Goal: Task Accomplishment & Management: Use online tool/utility

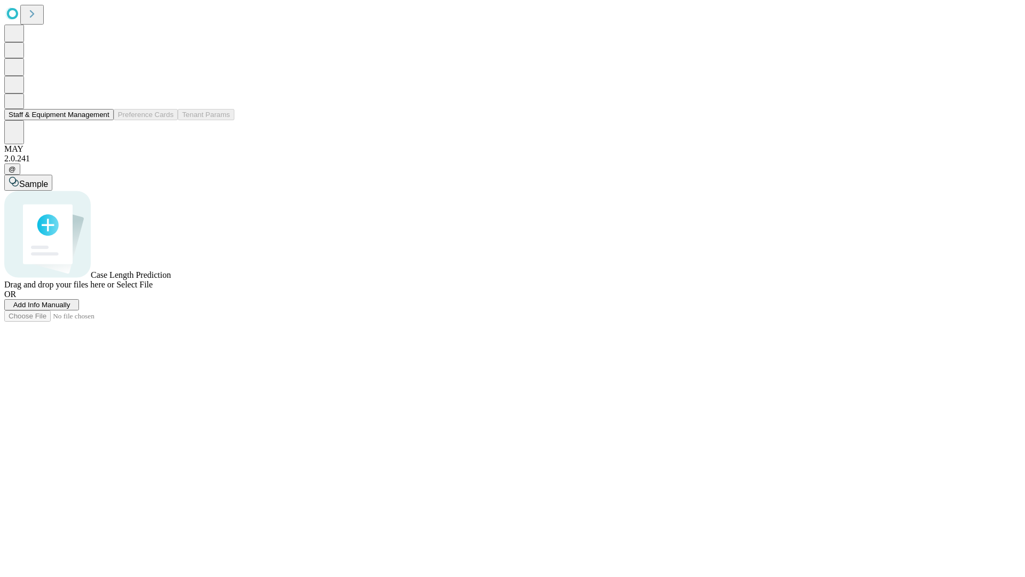
click at [102, 120] on button "Staff & Equipment Management" at bounding box center [58, 114] width 109 height 11
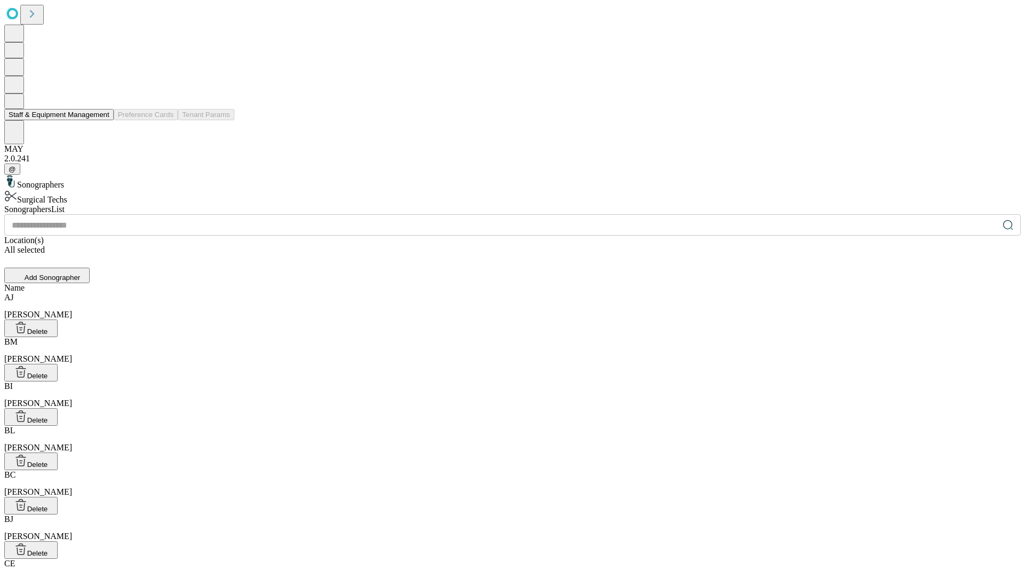
click at [102, 120] on button "Staff & Equipment Management" at bounding box center [58, 114] width 109 height 11
